Goal: Task Accomplishment & Management: Use online tool/utility

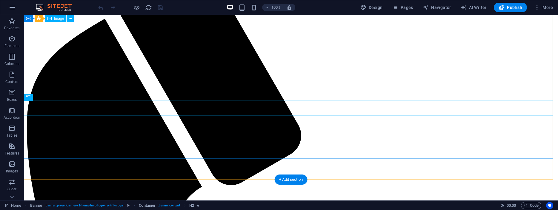
scroll to position [128, 0]
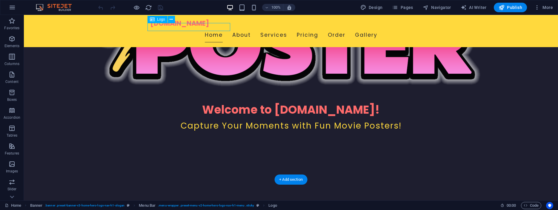
click at [150, 27] on div "[DOMAIN_NAME]" at bounding box center [291, 24] width 282 height 8
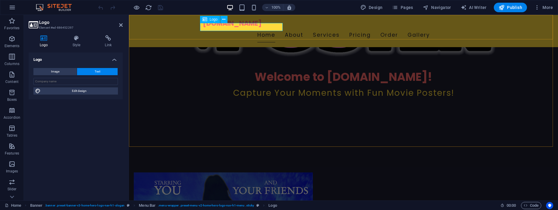
click at [203, 28] on div "[DOMAIN_NAME]" at bounding box center [344, 24] width 282 height 8
click at [203, 26] on div "[DOMAIN_NAME]" at bounding box center [344, 24] width 282 height 8
click at [240, 26] on div "[DOMAIN_NAME]" at bounding box center [344, 24] width 282 height 8
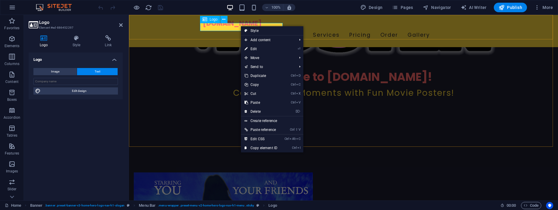
click at [232, 28] on div "[DOMAIN_NAME]" at bounding box center [344, 24] width 282 height 8
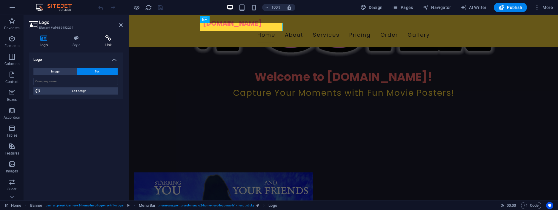
click at [110, 40] on icon at bounding box center [108, 38] width 29 height 6
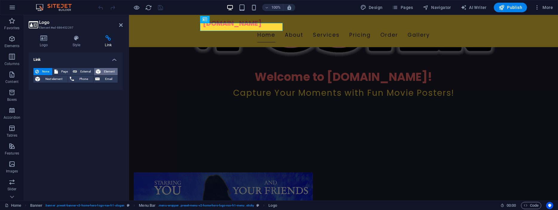
click at [105, 70] on span "Element" at bounding box center [108, 71] width 13 height 7
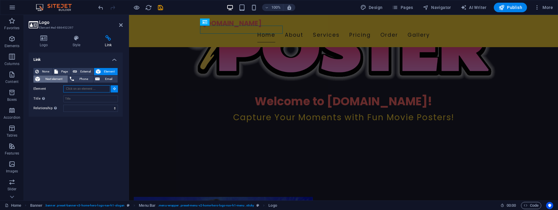
scroll to position [79, 0]
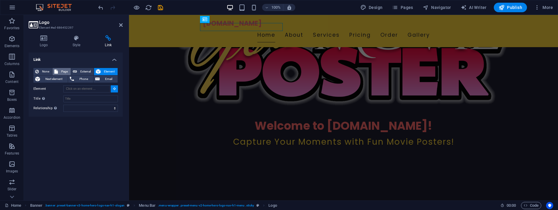
click at [62, 71] on span "Page" at bounding box center [64, 71] width 9 height 7
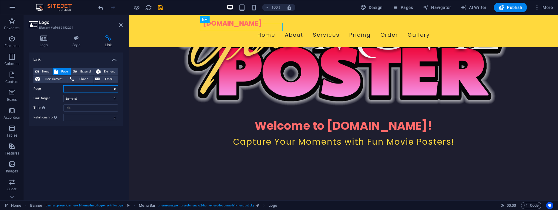
select select "0"
click option "Home" at bounding box center [0, 0] width 0 height 0
click at [41, 38] on icon at bounding box center [44, 38] width 30 height 6
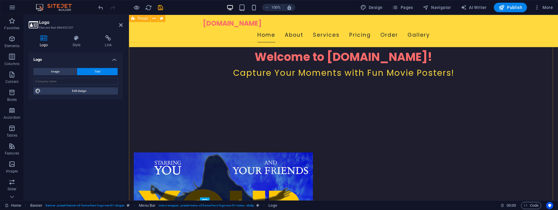
scroll to position [140, 0]
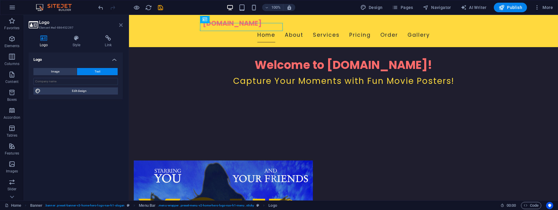
click at [121, 26] on icon at bounding box center [121, 25] width 4 height 5
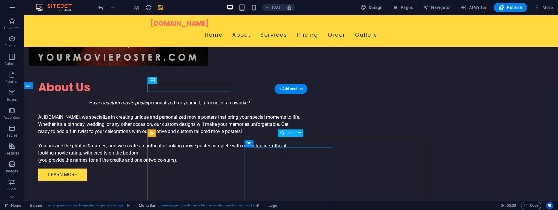
scroll to position [505, 0]
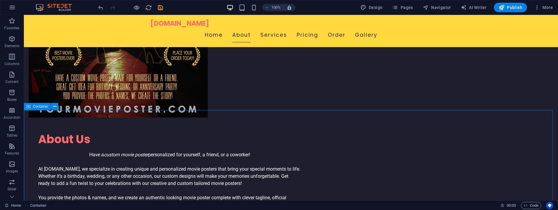
scroll to position [383, 0]
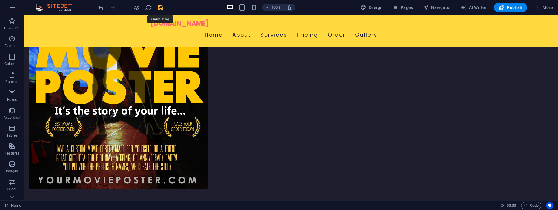
click at [160, 7] on icon "save" at bounding box center [160, 7] width 7 height 7
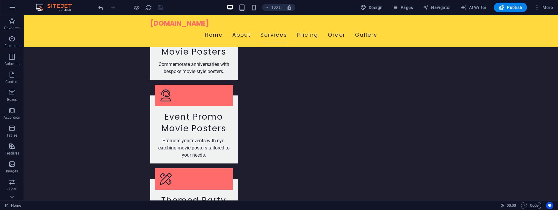
scroll to position [944, 0]
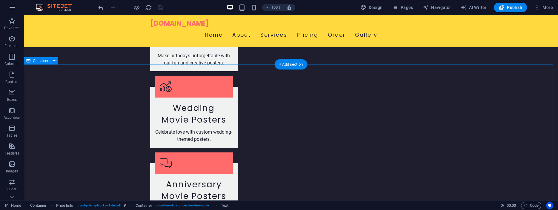
scroll to position [761, 0]
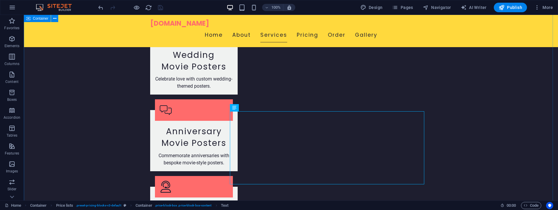
scroll to position [852, 0]
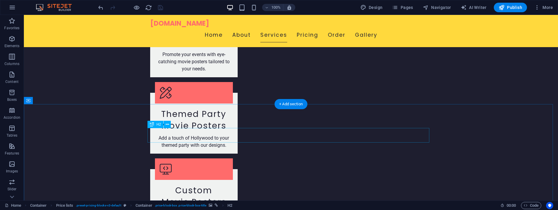
scroll to position [1004, 0]
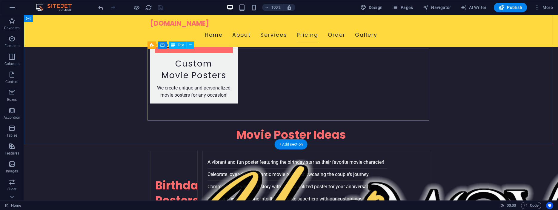
scroll to position [1065, 0]
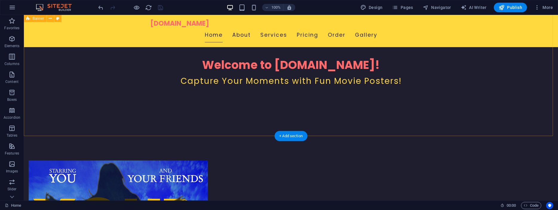
scroll to position [171, 0]
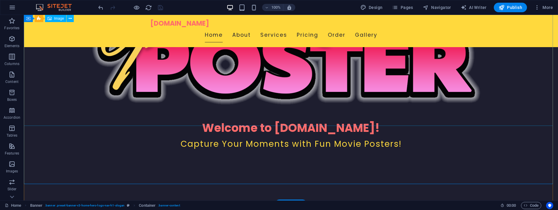
scroll to position [141, 0]
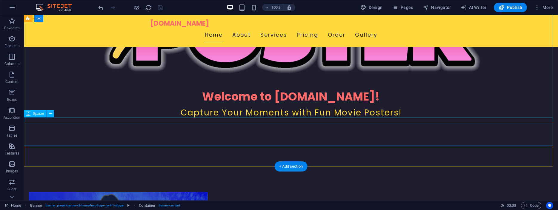
click at [170, 119] on div at bounding box center [291, 121] width 534 height 5
click at [51, 114] on icon at bounding box center [50, 113] width 3 height 6
click at [70, 135] on div "Welcome to [DOMAIN_NAME]! Capture Your Moments with Fun Movie Posters!" at bounding box center [291, 10] width 534 height 273
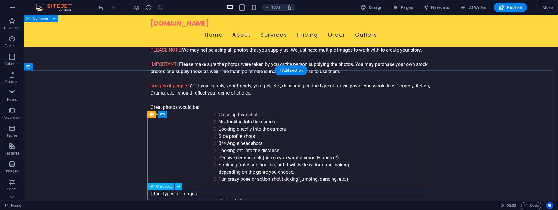
scroll to position [1876, 0]
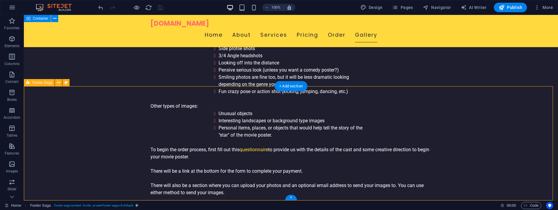
select select "footer"
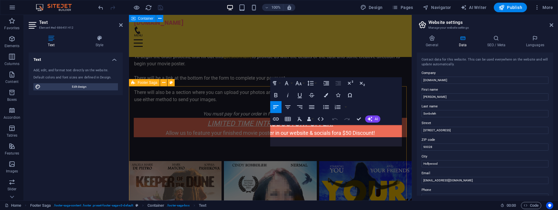
scroll to position [2023, 0]
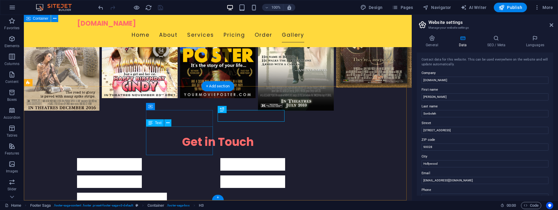
scroll to position [1786, 0]
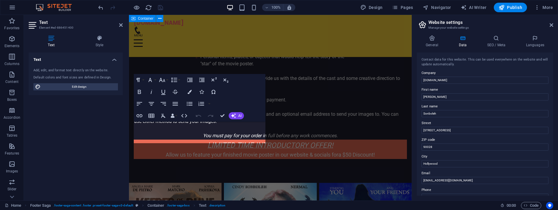
scroll to position [2023, 0]
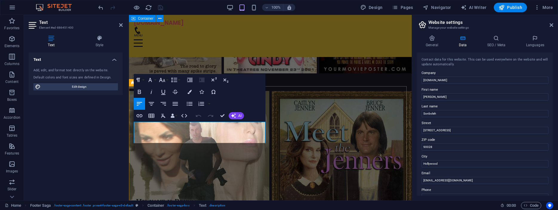
drag, startPoint x: 186, startPoint y: 132, endPoint x: 252, endPoint y: 133, distance: 65.7
copy p "[EMAIL_ADDRESS][DOMAIN_NAME]"
click at [222, 100] on div "Paragraph Format Normal Heading 1 Heading 2 Heading 3 Heading 4 Heading 5 Headi…" at bounding box center [200, 98] width 132 height 48
click at [139, 116] on icon "button" at bounding box center [139, 115] width 6 height 3
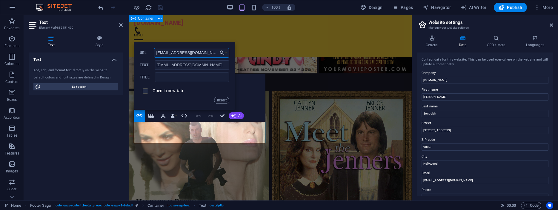
type input "[EMAIL_ADDRESS][DOMAIN_NAME]"
click at [144, 91] on input "checkbox" at bounding box center [144, 89] width 5 height 5
checkbox input "false"
click at [202, 75] on input "text" at bounding box center [192, 78] width 75 height 10
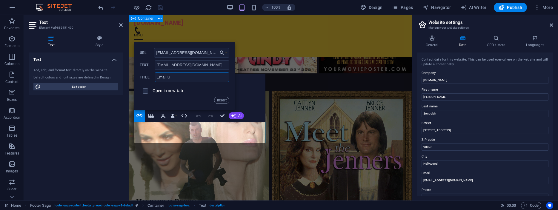
type input "Email Us"
click at [220, 99] on button "Insert" at bounding box center [221, 100] width 15 height 7
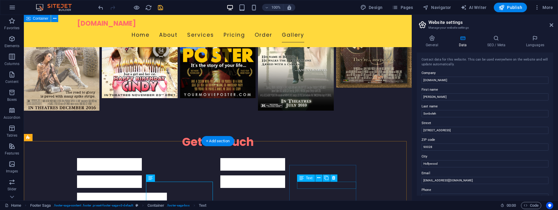
scroll to position [1786, 0]
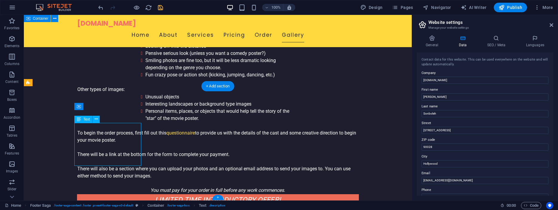
scroll to position [2023, 0]
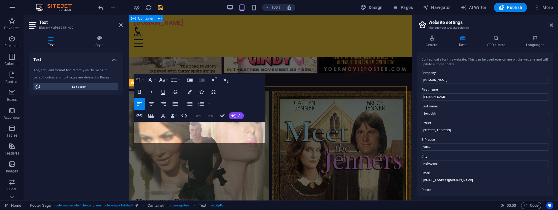
click link "[EMAIL_ADDRESS][DOMAIN_NAME]"
click at [208, 119] on icon "button" at bounding box center [208, 117] width 4 height 4
click at [108, 159] on div "Text Add, edit, and format text directly on the website. Default colors and fon…" at bounding box center [76, 124] width 94 height 143
click at [121, 27] on icon at bounding box center [121, 25] width 4 height 5
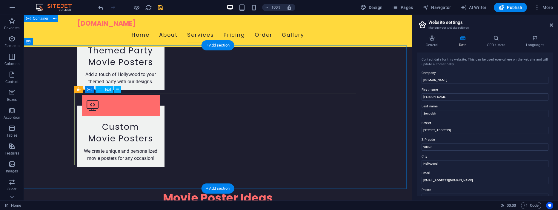
scroll to position [873, 0]
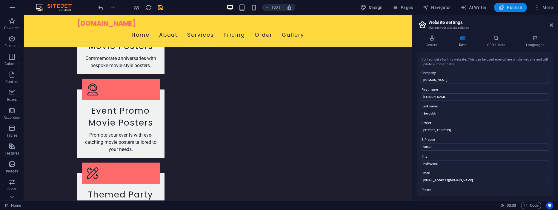
click at [514, 5] on span "Publish" at bounding box center [510, 7] width 24 height 6
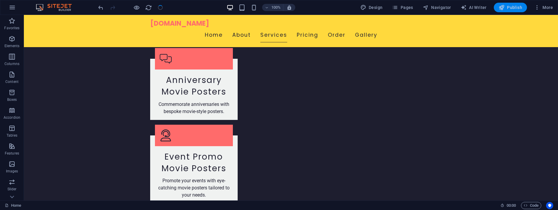
scroll to position [919, 0]
